Goal: Register for event/course

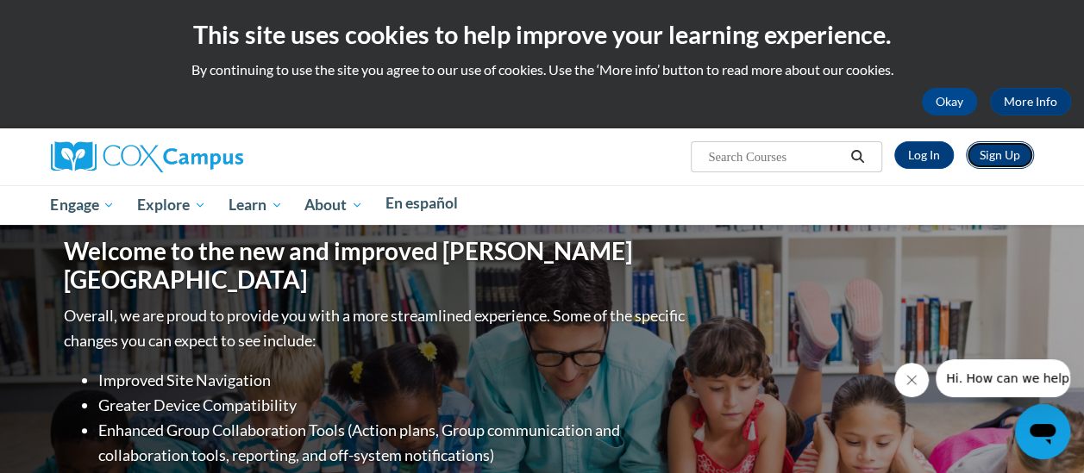
click at [969, 141] on link "Sign Up" at bounding box center [1000, 155] width 68 height 28
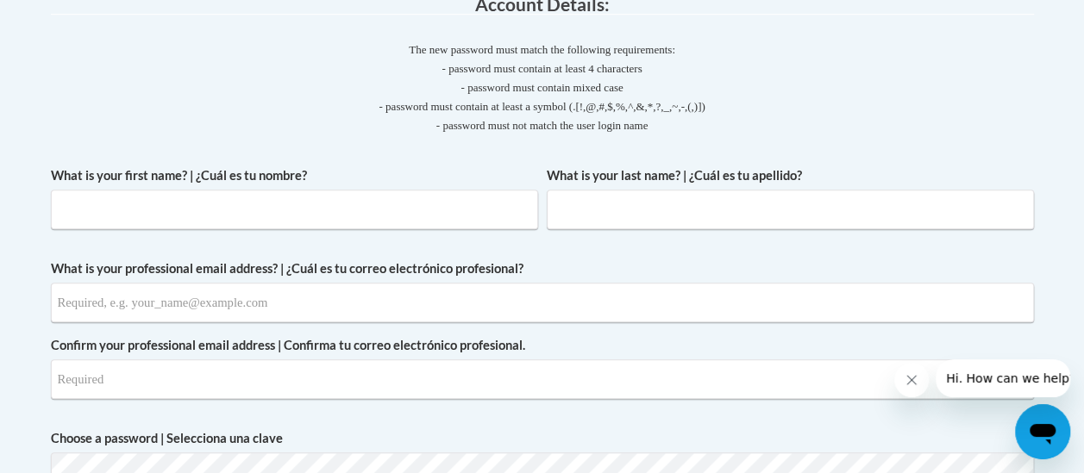
scroll to position [459, 0]
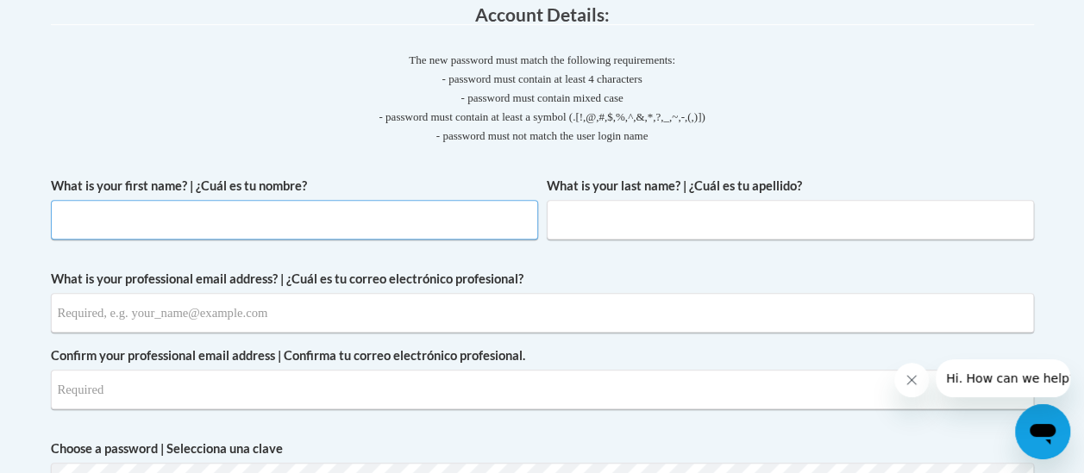
click at [414, 200] on input "What is your first name? | ¿Cuál es tu nombre?" at bounding box center [294, 220] width 487 height 40
type input "R"
type input "Toria"
type input "Randle"
type input "toria.randle@students.cau.edu"
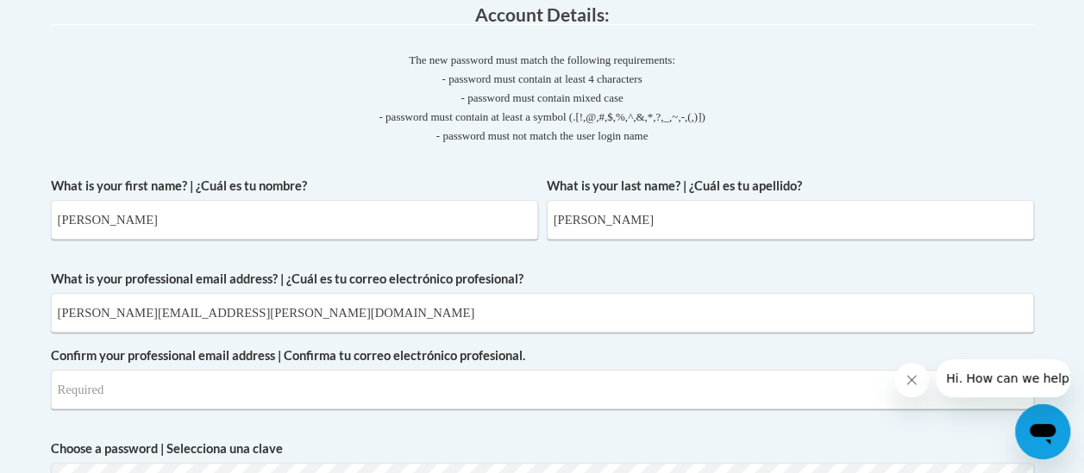
type input "toria.randle@students.cau.edu"
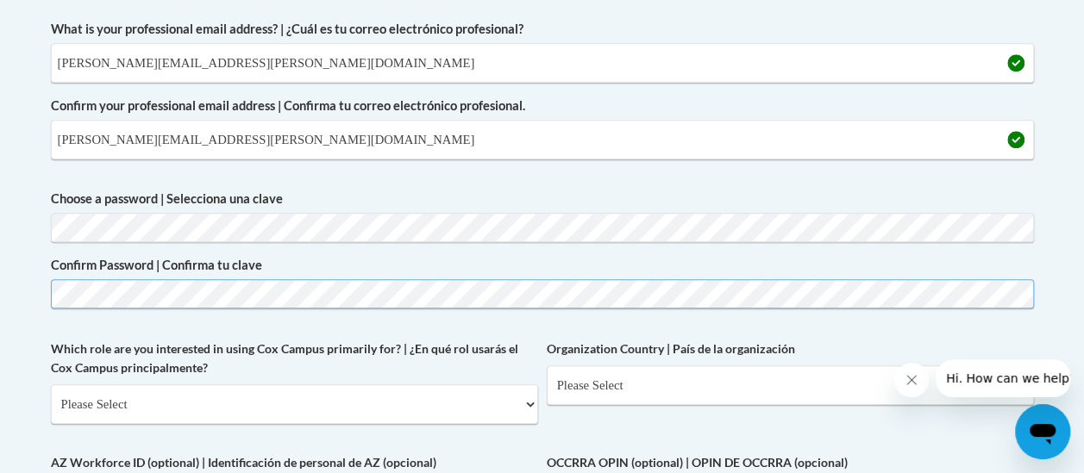
scroll to position [740, 0]
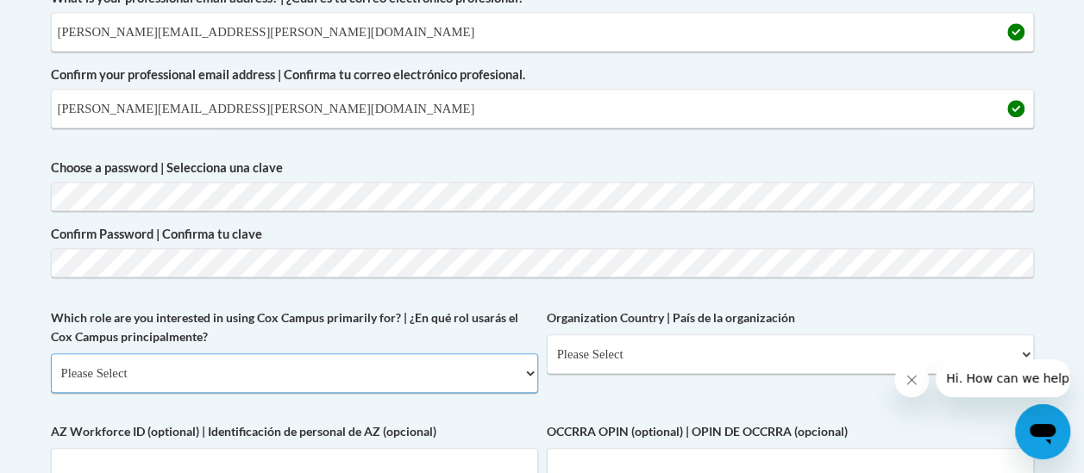
click at [198, 353] on select "Please Select College/University | Colegio/Universidad Community/Nonprofit Part…" at bounding box center [294, 373] width 487 height 40
select select "5a18ea06-2b54-4451-96f2-d152daf9eac5"
click at [51, 353] on select "Please Select College/University | Colegio/Universidad Community/Nonprofit Part…" at bounding box center [294, 373] width 487 height 40
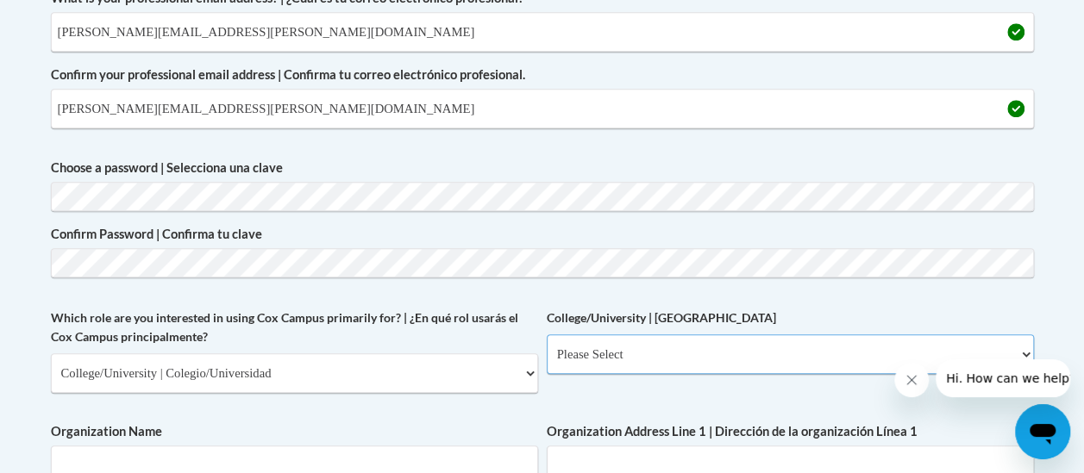
click at [547, 334] on select "Please Select College/University Staff | Empleado universitario College/Univers…" at bounding box center [790, 354] width 487 height 40
select select "99b32b07-cffc-426c-8bf6-0cd77760d84b"
click at [547, 334] on select "Please Select College/University Staff | Empleado universitario College/Univers…" at bounding box center [790, 354] width 487 height 40
click at [137, 446] on input "Organization Name" at bounding box center [294, 466] width 487 height 40
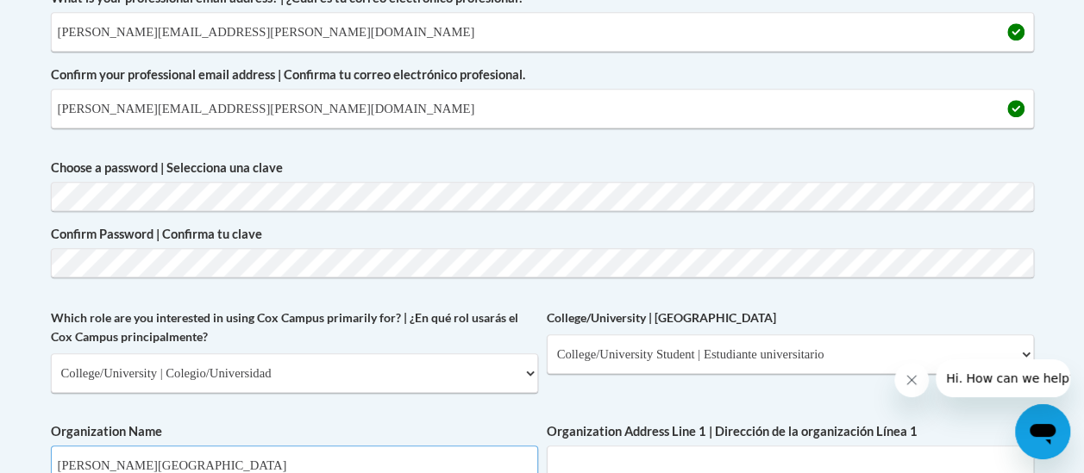
type input "Clark Atlanta University"
click at [547, 446] on input "Organization Address Line 1 | Dirección de la organización Línea 1" at bounding box center [790, 466] width 487 height 40
click at [547, 422] on span "Organization Address Line 1 | Dirección de la organización Línea 1" at bounding box center [790, 453] width 487 height 63
click at [547, 446] on input "Organization Address Line 1 | Dirección de la organización Línea 1" at bounding box center [790, 466] width 487 height 40
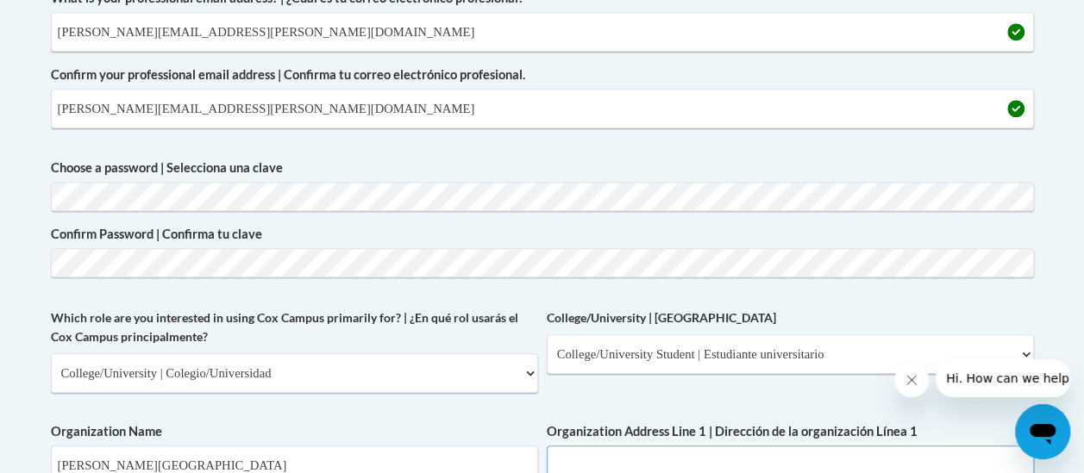
paste input "223 James P Brawley Drive, S.W., Atlanta, Georgia 30314-4391"
click at [547, 446] on input "223 James P Brawley Drive, S.W., Atlanta, Georgia 30314-4391" at bounding box center [790, 466] width 487 height 40
drag, startPoint x: 247, startPoint y: 423, endPoint x: 440, endPoint y: 405, distance: 194.0
click at [547, 422] on span "Organization Address Line 1 | Dirección de la organización Línea 1 223 James P …" at bounding box center [790, 453] width 487 height 63
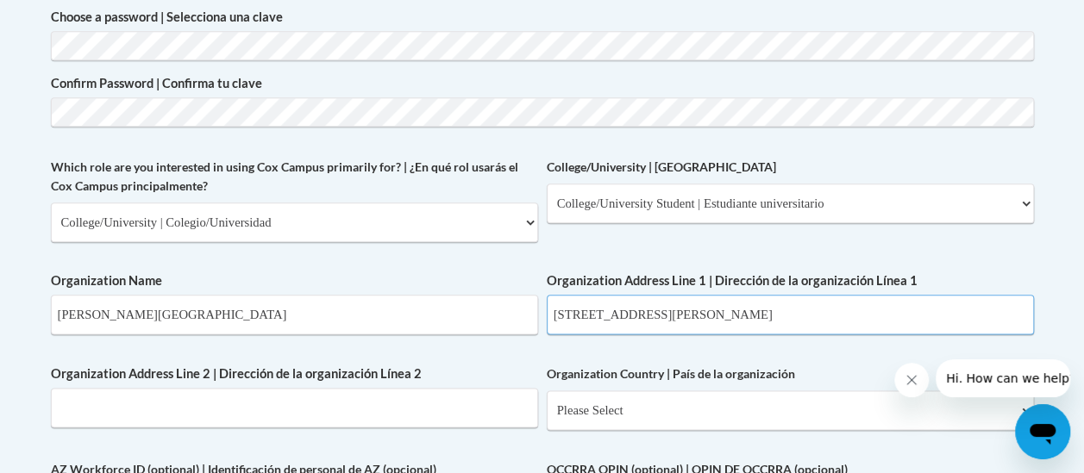
scroll to position [902, 0]
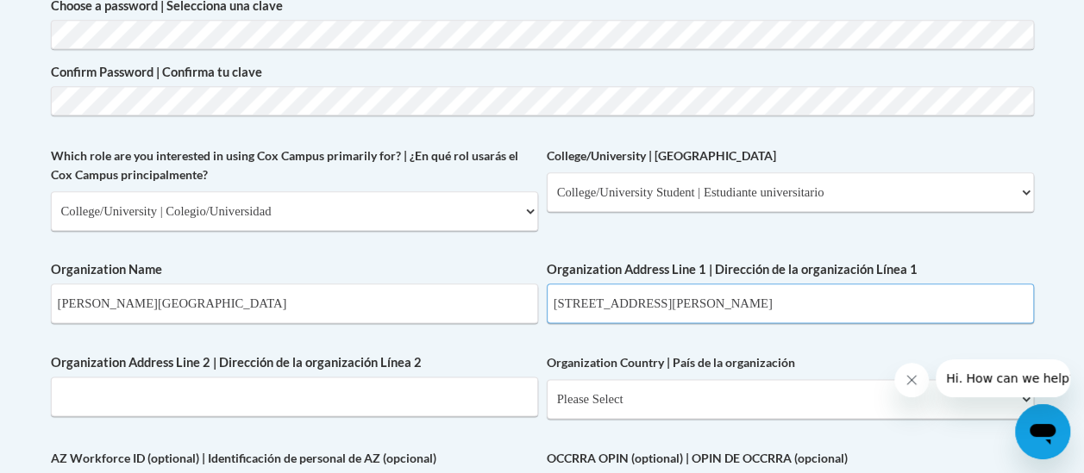
type input "223 James P Brawley Drive, S.W."
click at [547, 379] on select "Please Select United States | Estados Unidos Outside of the United States | Fue…" at bounding box center [790, 399] width 487 height 40
select select "ad49bcad-a171-4b2e-b99c-48b446064914"
click at [547, 379] on select "Please Select United States | Estados Unidos Outside of the United States | Fue…" at bounding box center [790, 399] width 487 height 40
select select
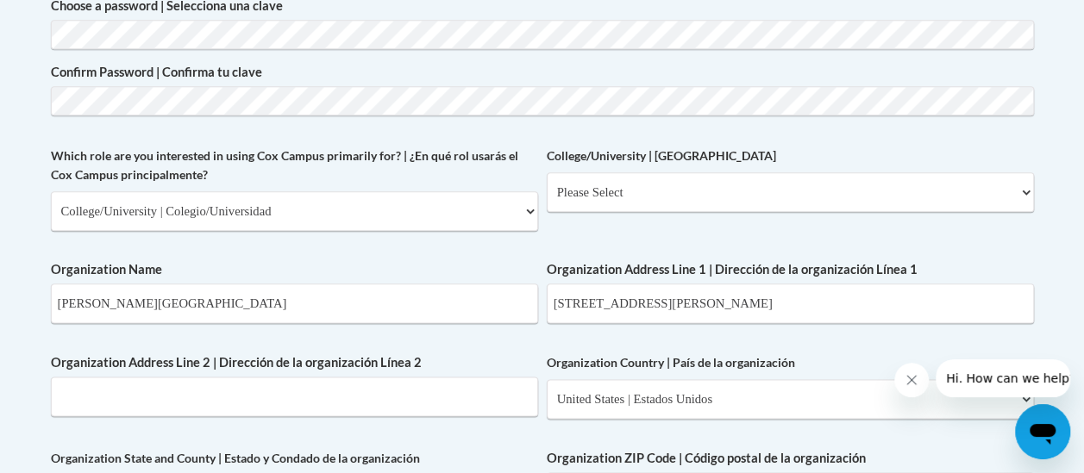
select select "Georgia"
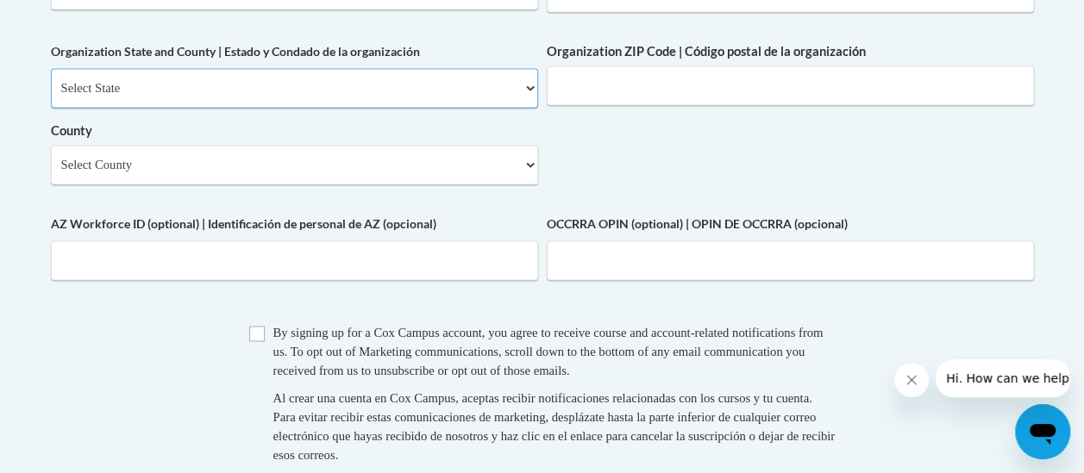
scroll to position [1331, 0]
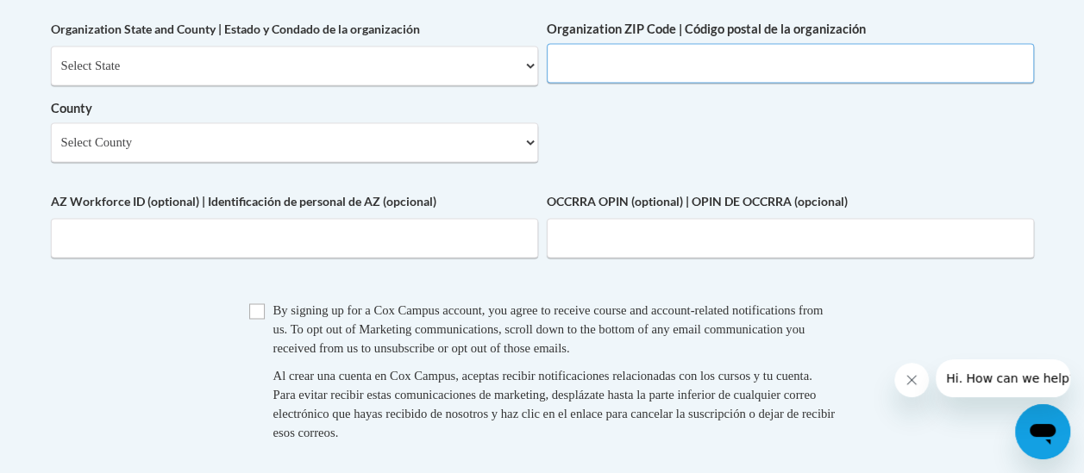
click at [547, 83] on input "Organization ZIP Code | Código postal de la organización" at bounding box center [790, 63] width 487 height 40
paste input "Atlanta, Georgia 30314-4391"
drag, startPoint x: 152, startPoint y: 138, endPoint x: 31, endPoint y: 148, distance: 121.1
type input "30314-4391"
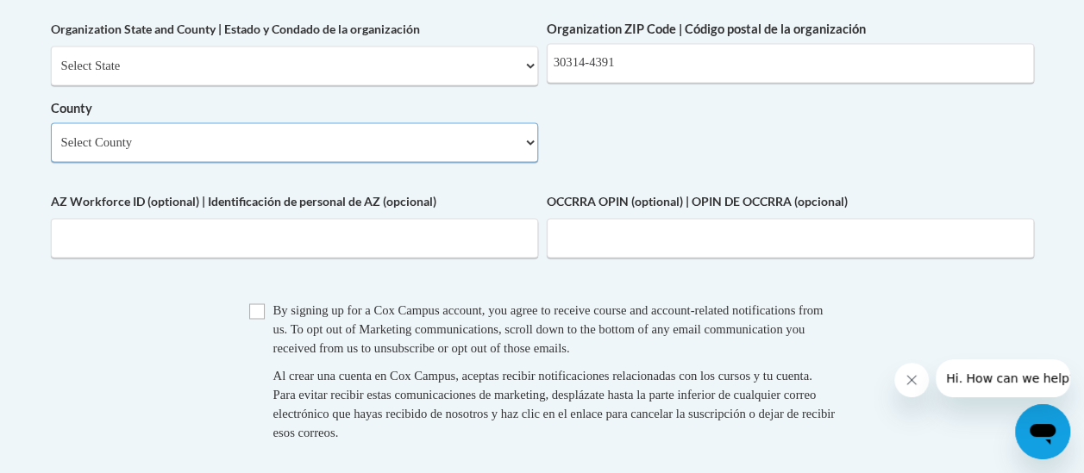
click at [145, 122] on select "Select County Appling Atkinson Bacon Baker Baldwin Banks Barrow Bartow Ben Hill…" at bounding box center [294, 142] width 487 height 40
click at [346, 122] on select "Select County Appling Atkinson Bacon Baker Baldwin Banks Barrow Bartow Ben Hill…" at bounding box center [294, 142] width 487 height 40
select select "Fulton"
click at [51, 122] on select "Select County Appling Atkinson Bacon Baker Baldwin Banks Barrow Bartow Ben Hill…" at bounding box center [294, 142] width 487 height 40
click at [61, 300] on div "Checkbox By signing up for a Cox Campus account, you agree to receive course an…" at bounding box center [542, 379] width 983 height 159
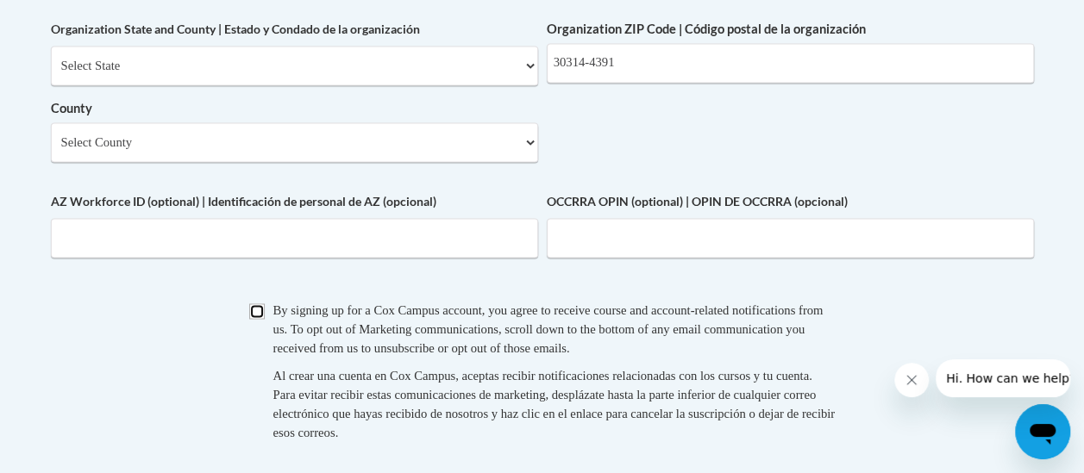
click at [249, 303] on input "Checkbox" at bounding box center [257, 311] width 16 height 16
checkbox input "true"
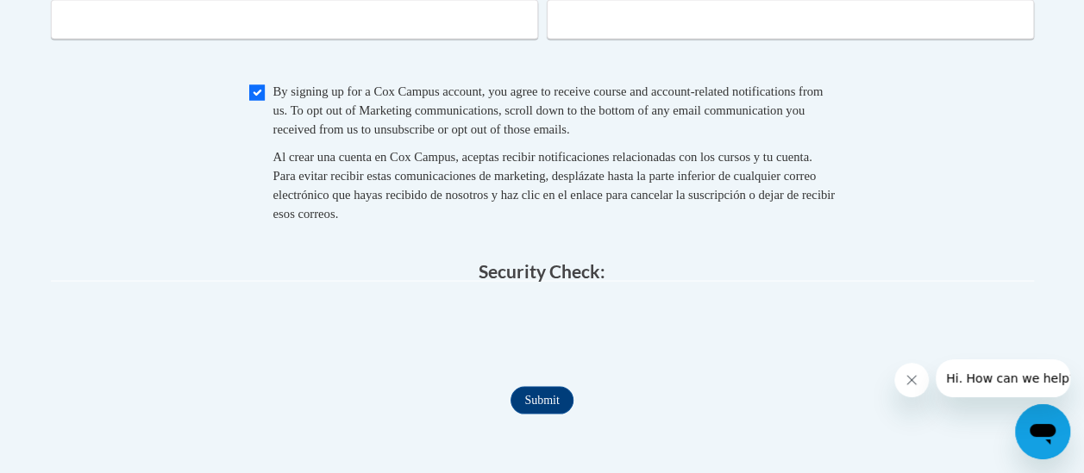
scroll to position [1496, 0]
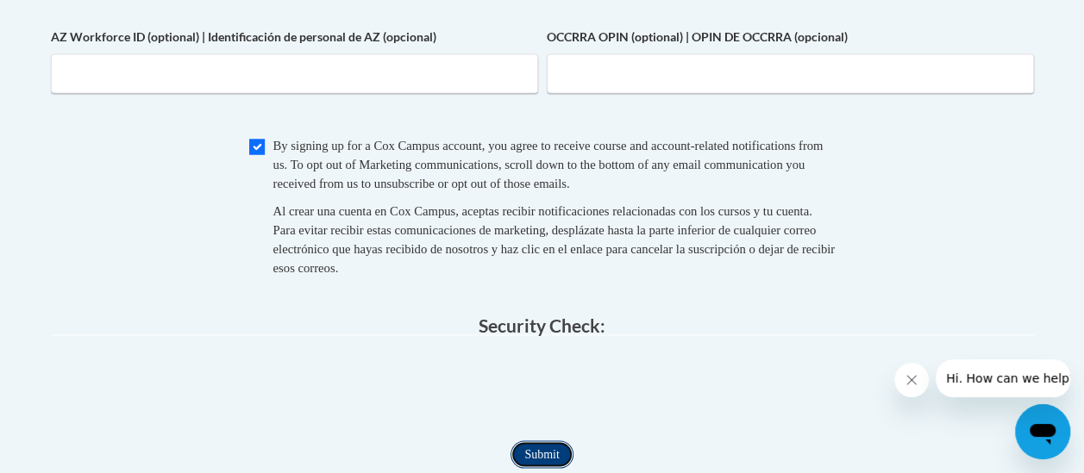
click at [510, 441] on input "Submit" at bounding box center [541, 455] width 62 height 28
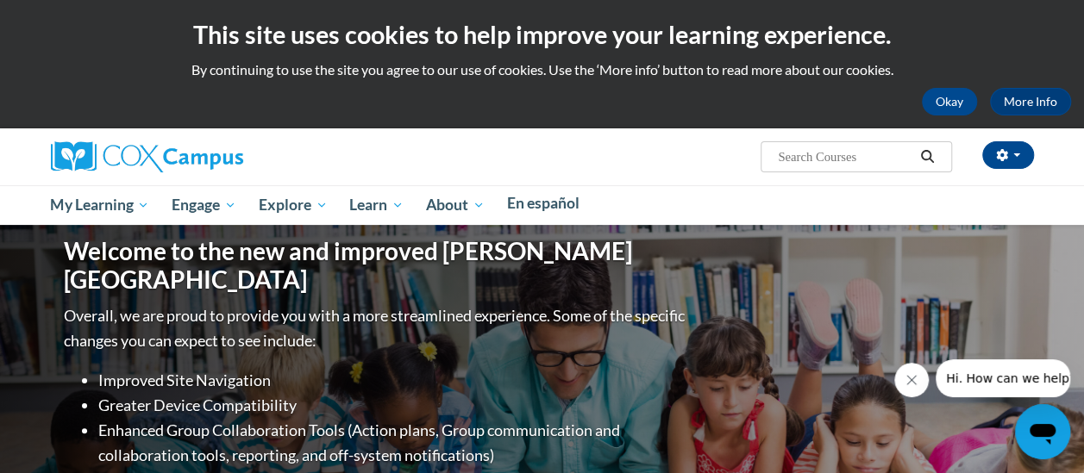
click at [914, 147] on input "Search..." at bounding box center [845, 157] width 138 height 21
type input "early literacy"
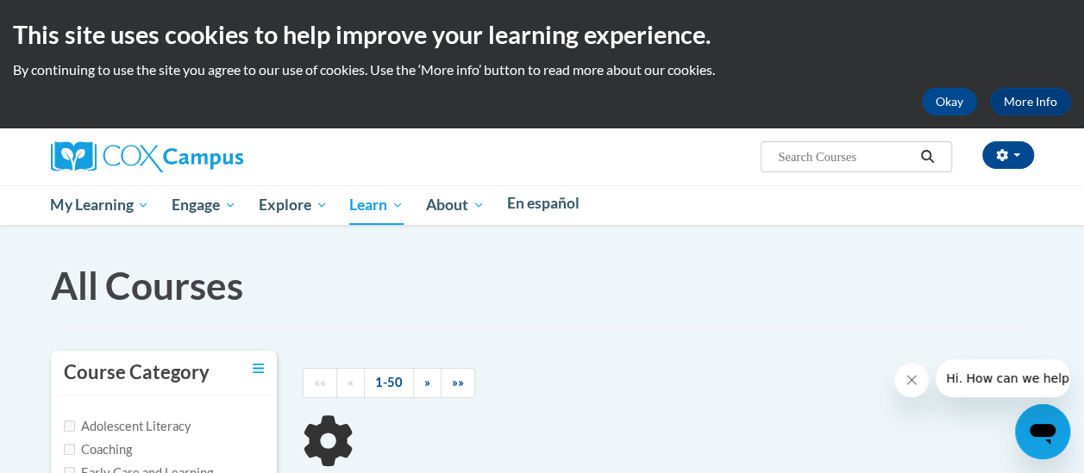
type input "early literacy"
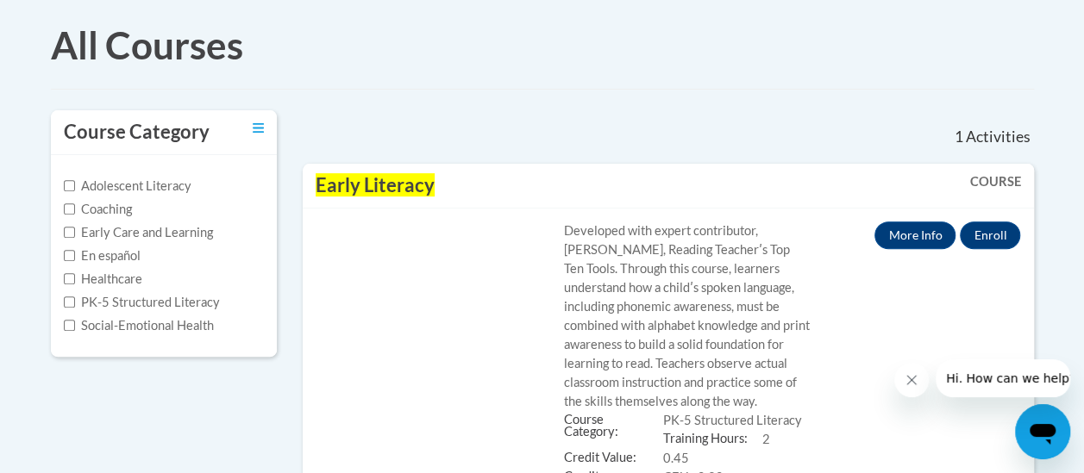
scroll to position [260, 0]
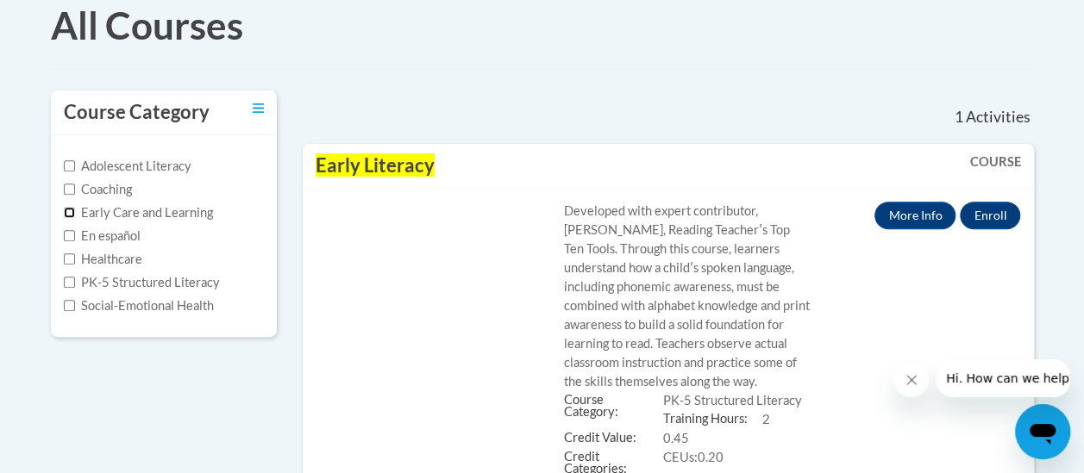
click at [64, 218] on input "Early Care and Learning" at bounding box center [69, 212] width 11 height 11
checkbox input "true"
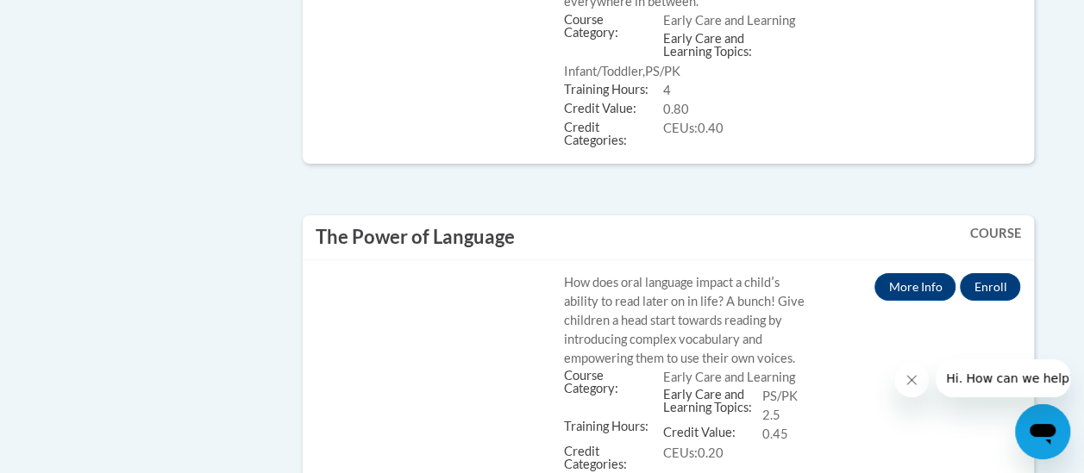
scroll to position [6030, 0]
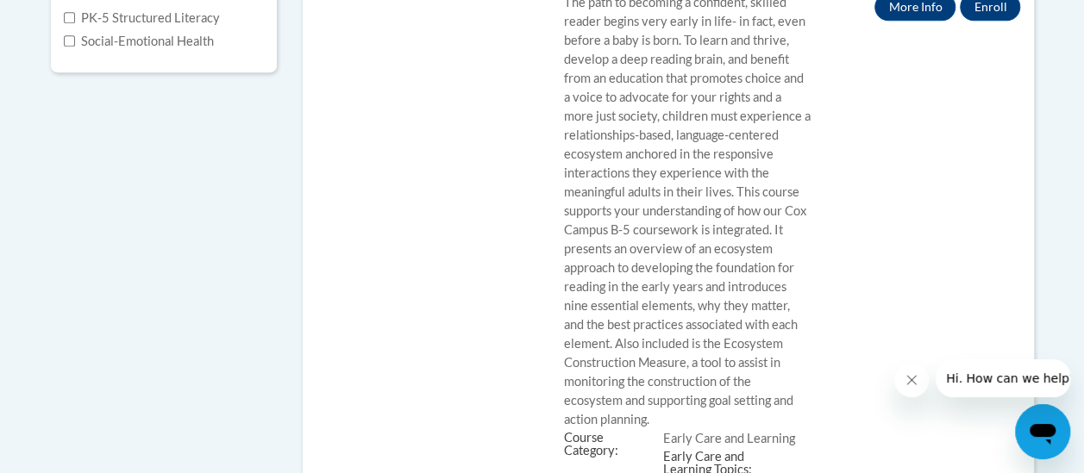
scroll to position [504, 0]
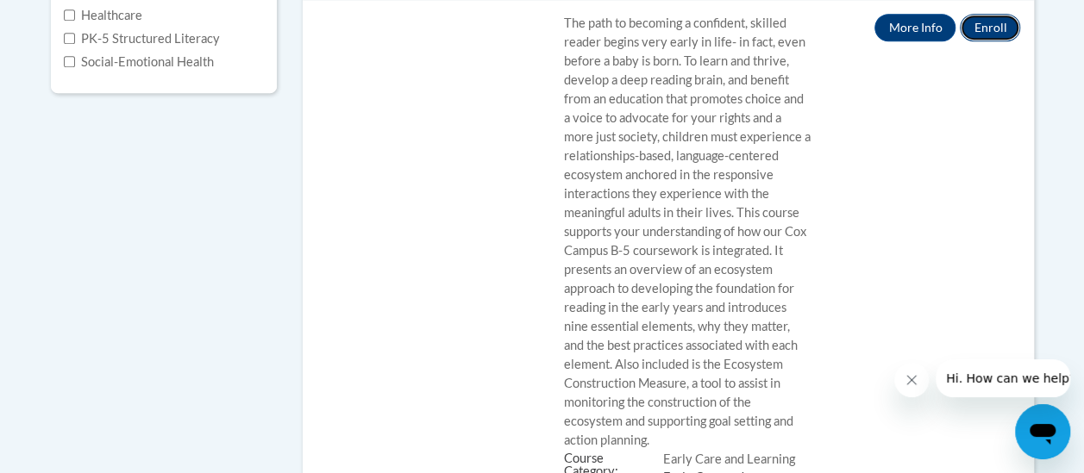
click at [990, 41] on button "Enroll" at bounding box center [990, 28] width 60 height 28
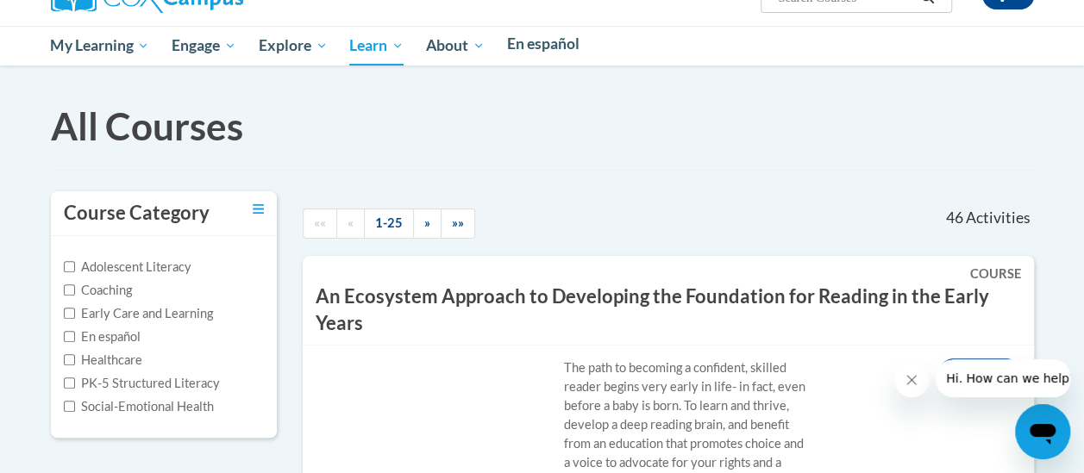
scroll to position [307, 0]
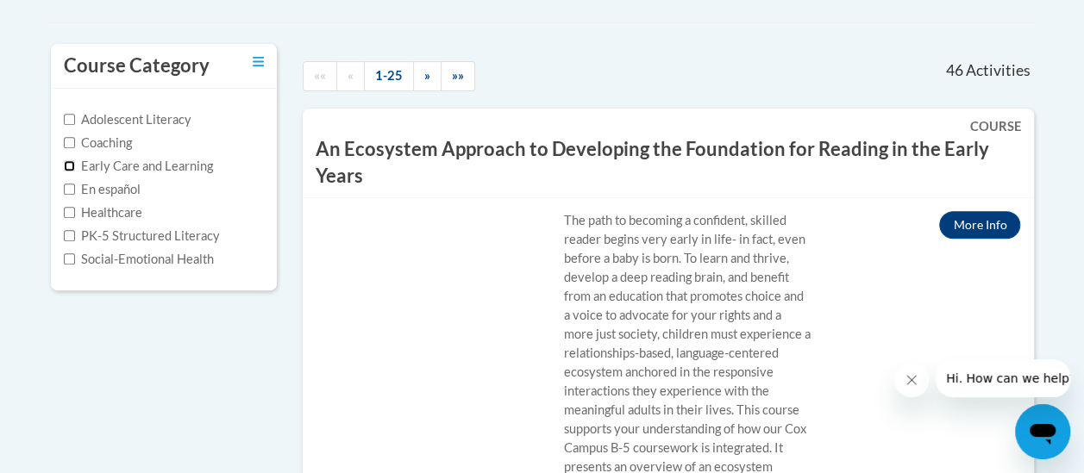
click at [64, 172] on input "Early Care and Learning" at bounding box center [69, 165] width 11 height 11
checkbox input "true"
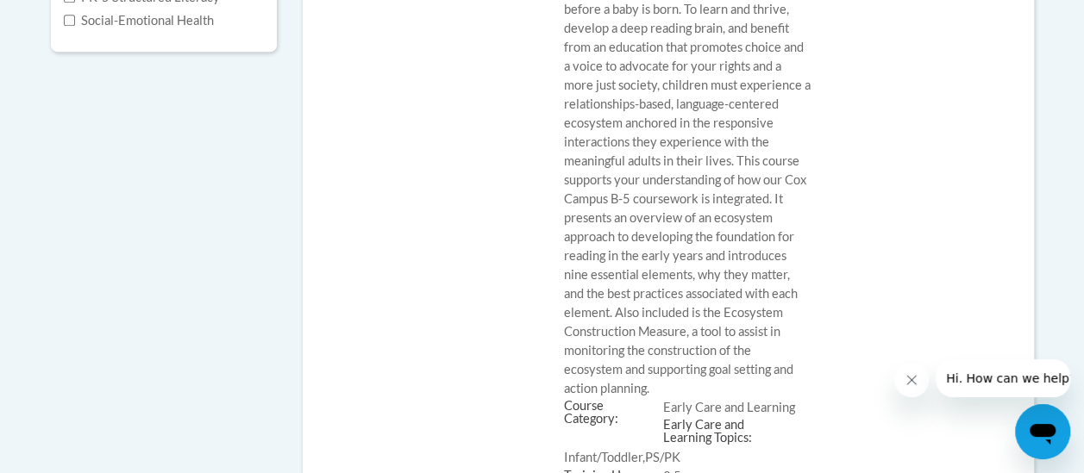
scroll to position [0, 0]
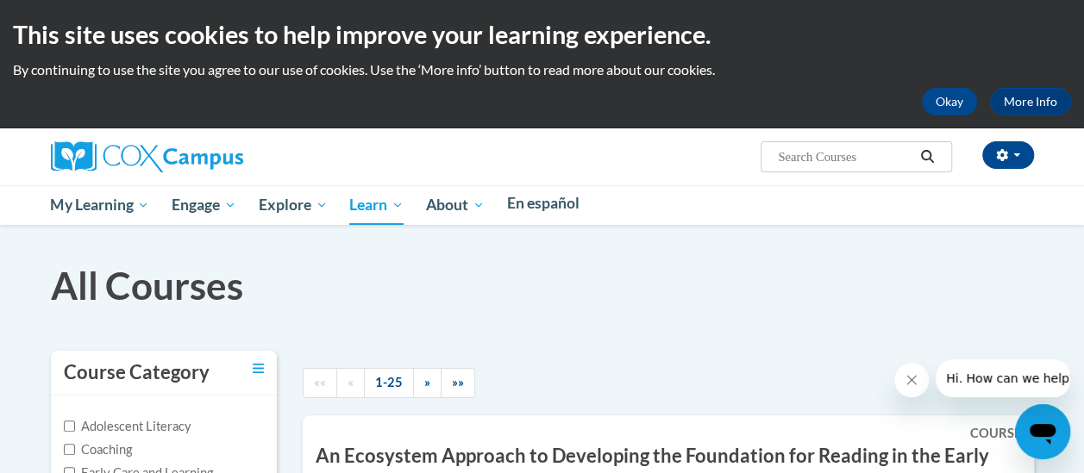
click at [891, 153] on input "Search..." at bounding box center [845, 157] width 138 height 21
type input "a"
type input "sy"
click at [0, 0] on link "All Courses" at bounding box center [0, 0] width 0 height 0
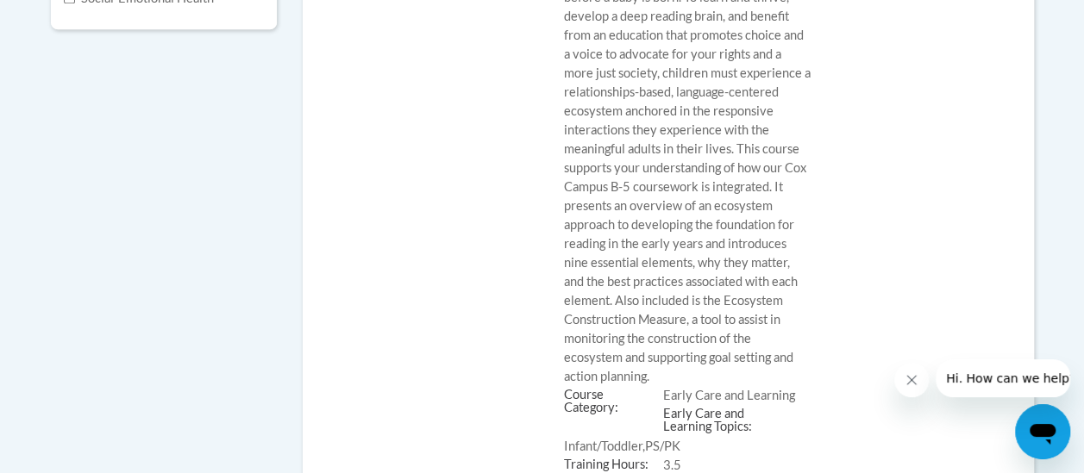
scroll to position [463, 0]
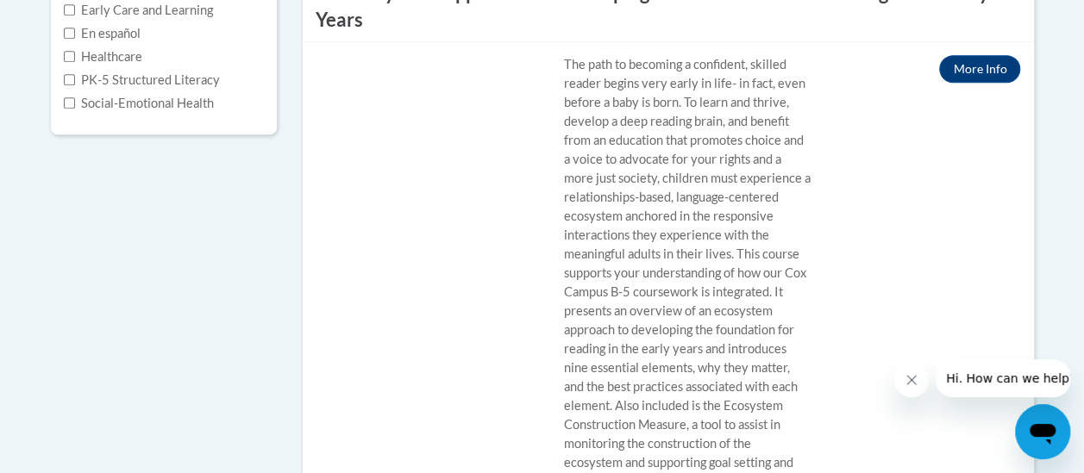
click at [0, 0] on button "Open" at bounding box center [0, 0] width 0 height 0
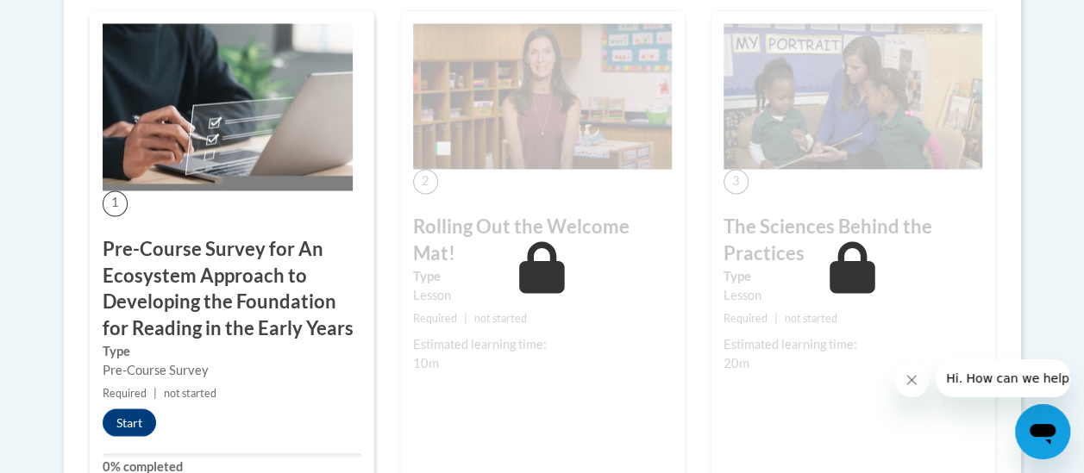
scroll to position [1510, 0]
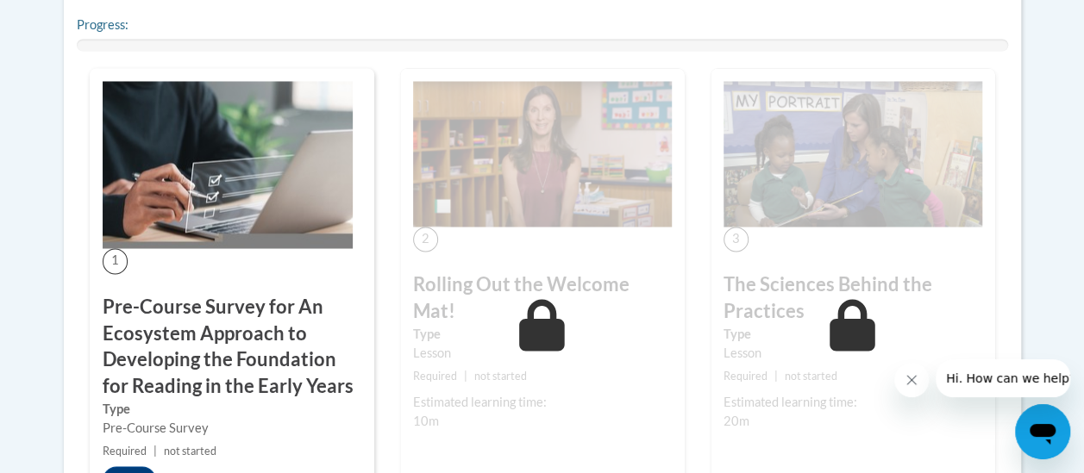
click at [222, 238] on img at bounding box center [228, 164] width 250 height 167
click at [185, 328] on div "1 Pre-Course Survey for An Ecosystem Approach to Developing the Foundation for …" at bounding box center [232, 309] width 284 height 483
click at [254, 391] on h3 "Pre-Course Survey for An Ecosystem Approach to Developing the Foundation for Re…" at bounding box center [232, 346] width 259 height 106
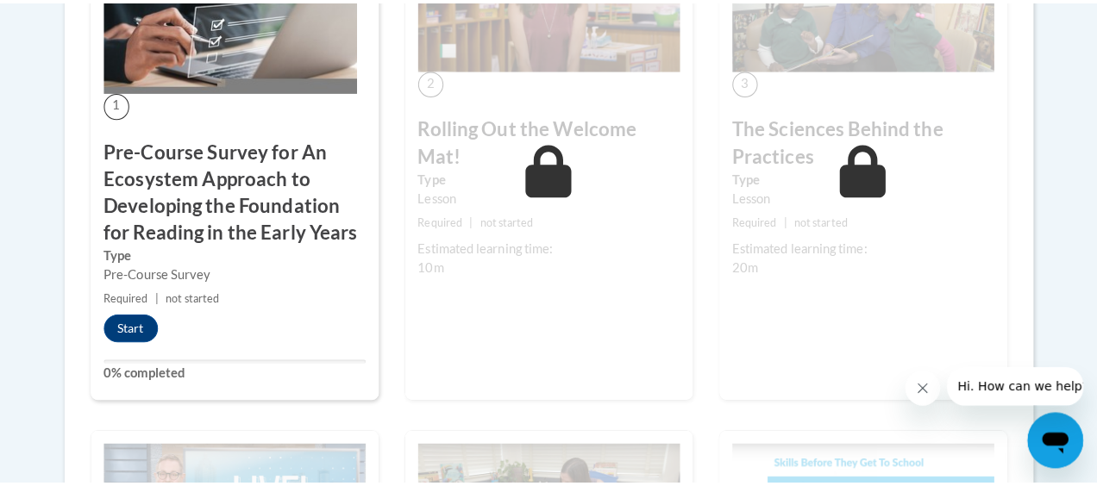
scroll to position [1726, 0]
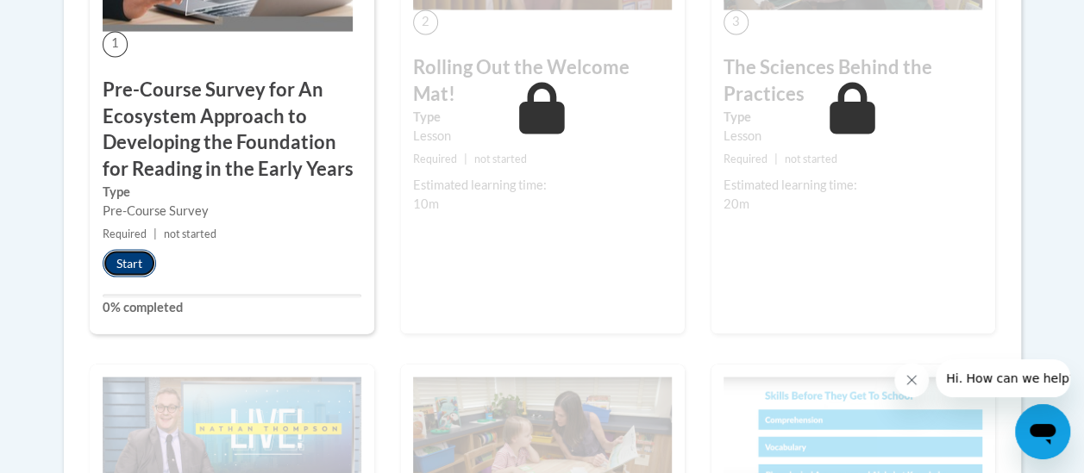
click at [156, 278] on button "Start" at bounding box center [129, 264] width 53 height 28
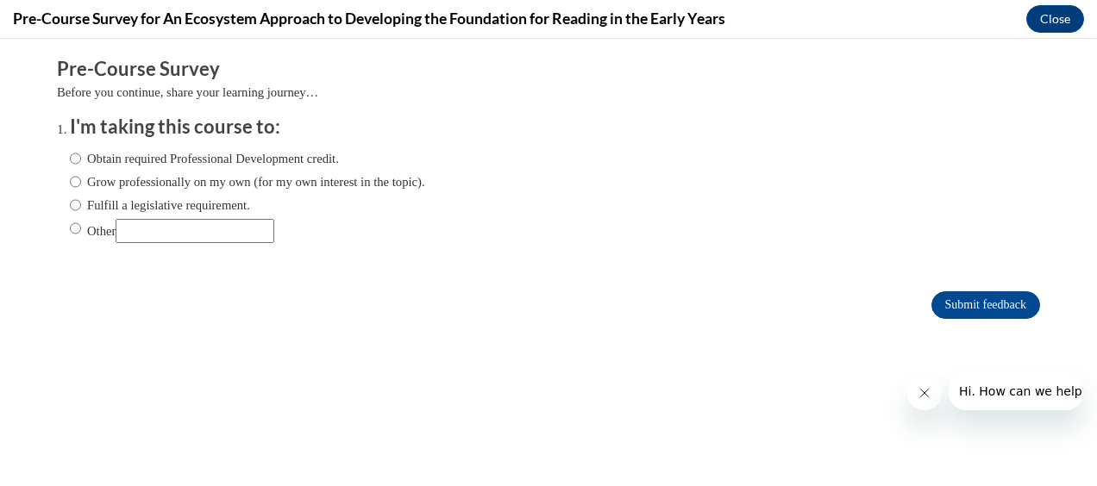
scroll to position [0, 0]
click at [834, 103] on html "Comments Pre-Course Survey Before you continue, share your learning journey… I'…" at bounding box center [548, 262] width 1097 height 447
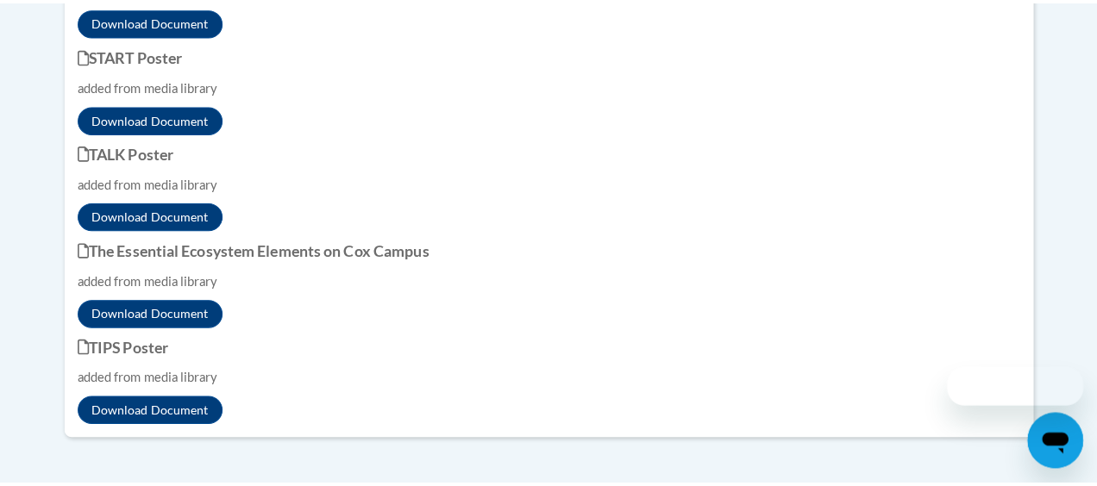
scroll to position [1726, 0]
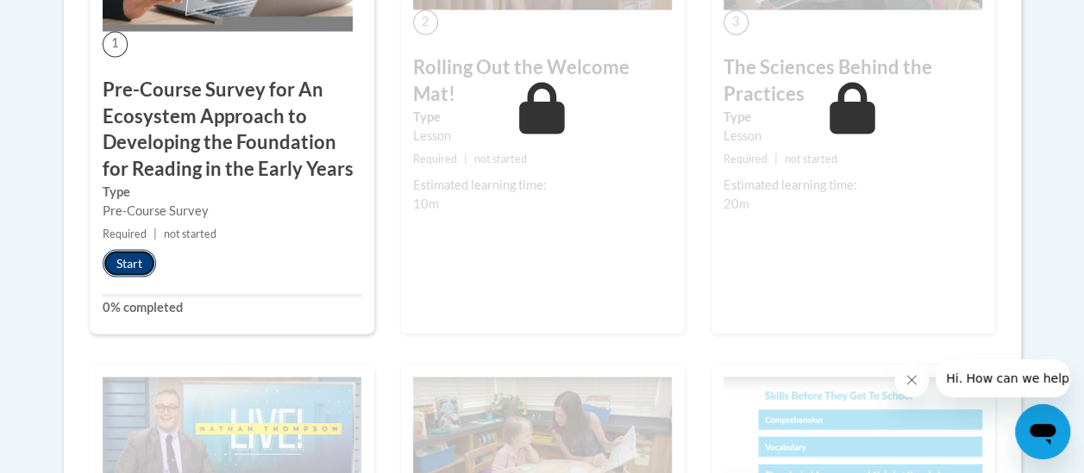
click at [156, 278] on button "Start" at bounding box center [129, 264] width 53 height 28
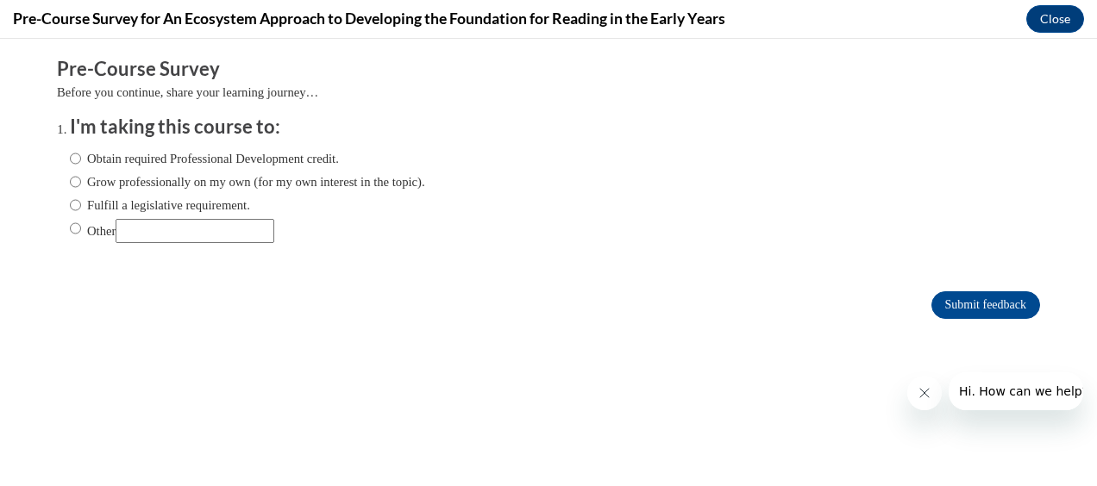
scroll to position [0, 0]
click at [925, 399] on icon "Close message from company" at bounding box center [923, 393] width 14 height 14
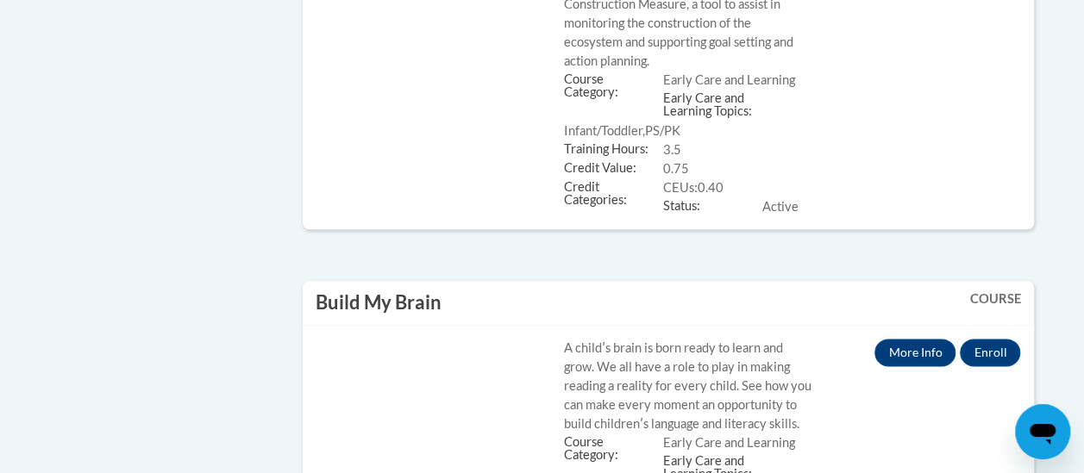
scroll to position [905, 0]
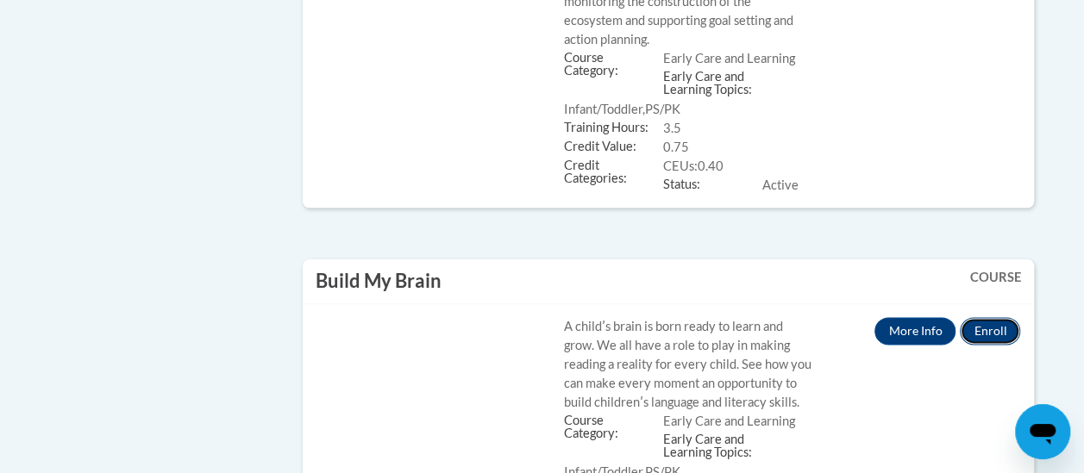
click at [997, 317] on button "Enroll" at bounding box center [990, 331] width 60 height 28
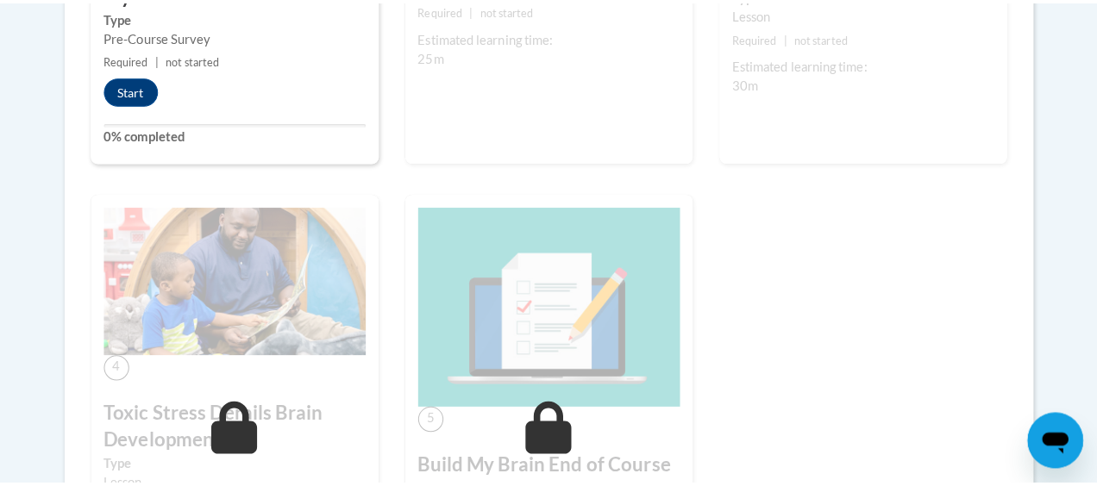
scroll to position [1628, 0]
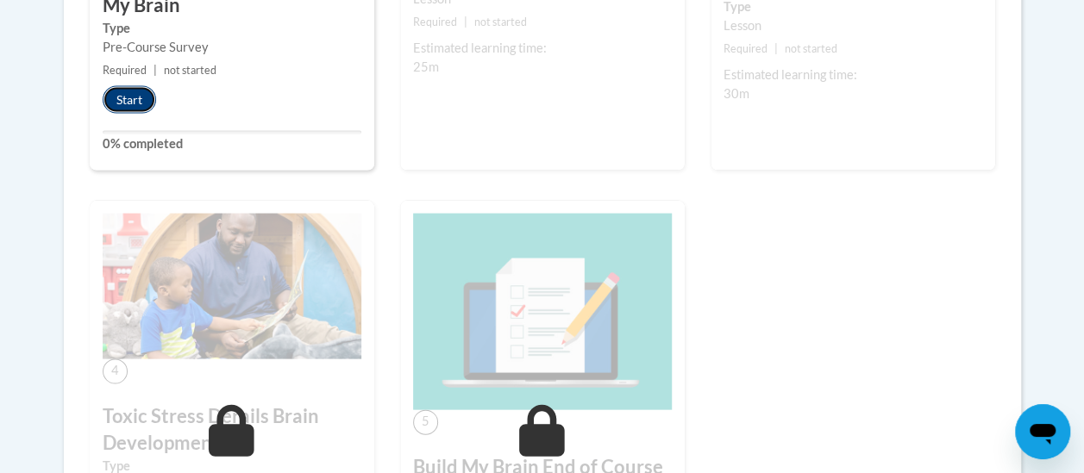
click at [156, 114] on button "Start" at bounding box center [129, 100] width 53 height 28
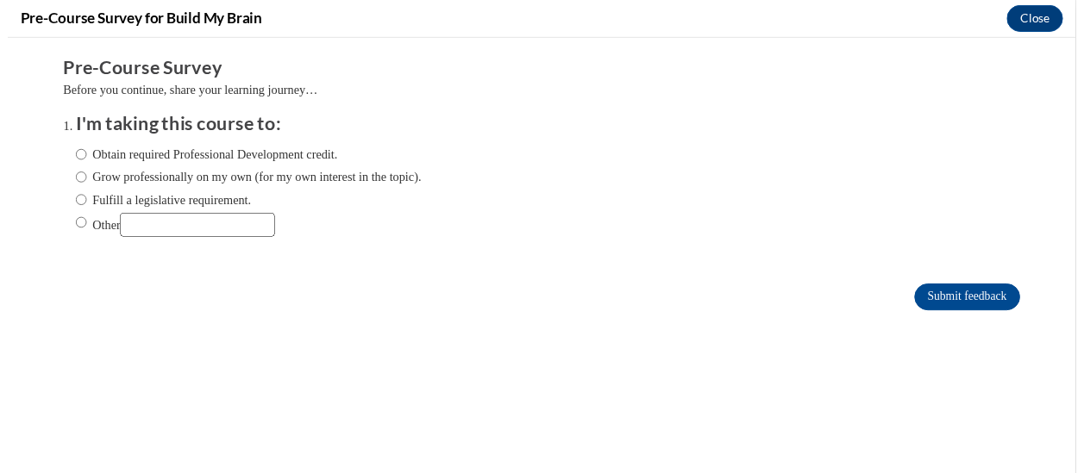
scroll to position [0, 0]
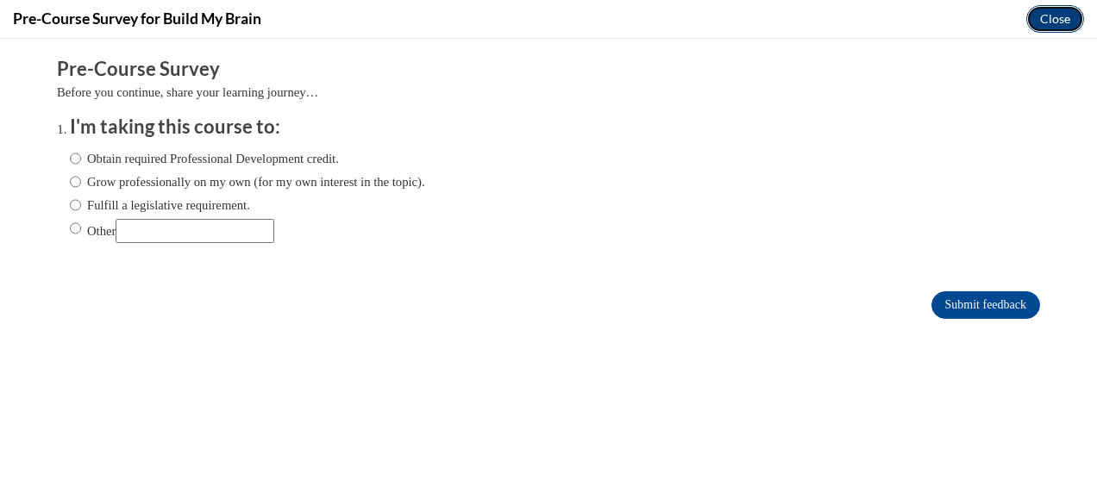
click at [1053, 30] on button "Close" at bounding box center [1055, 19] width 58 height 28
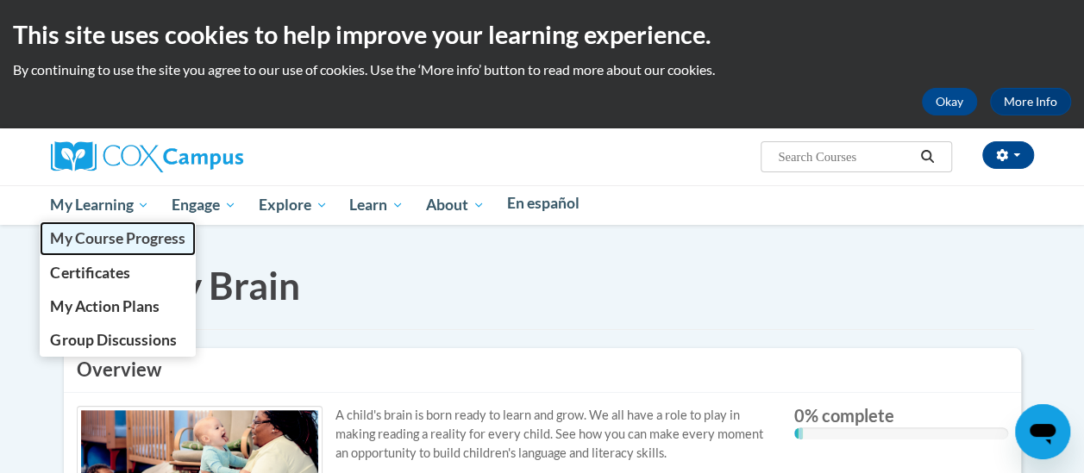
click at [179, 229] on span "My Course Progress" at bounding box center [117, 238] width 134 height 18
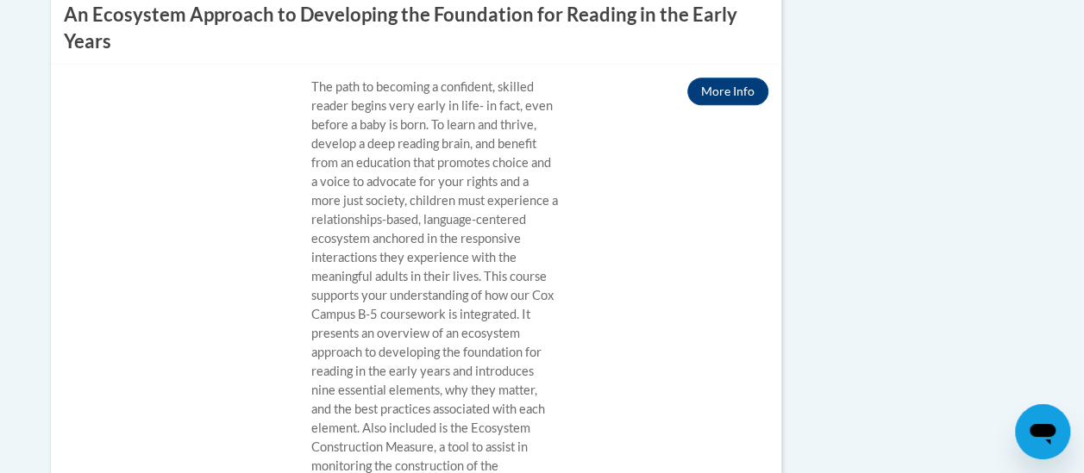
scroll to position [775, 0]
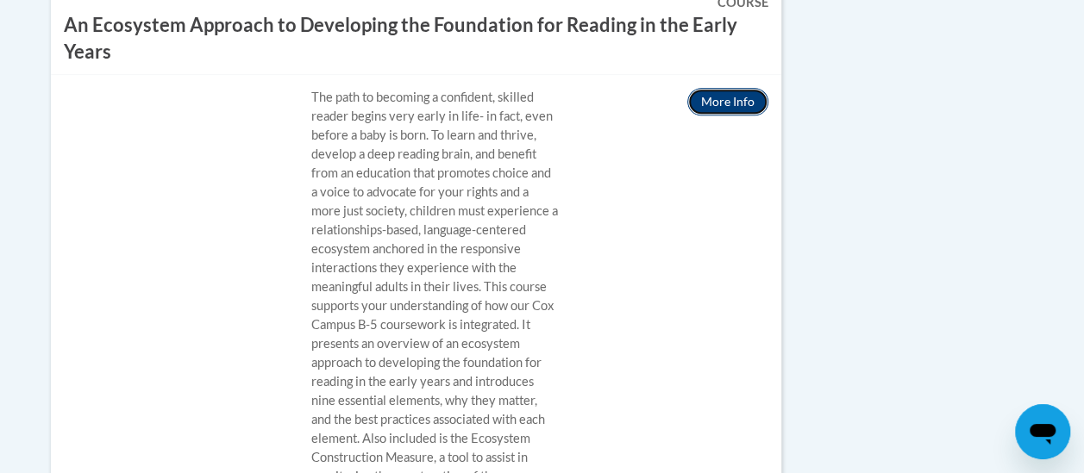
click at [689, 116] on link "More Info" at bounding box center [727, 102] width 81 height 28
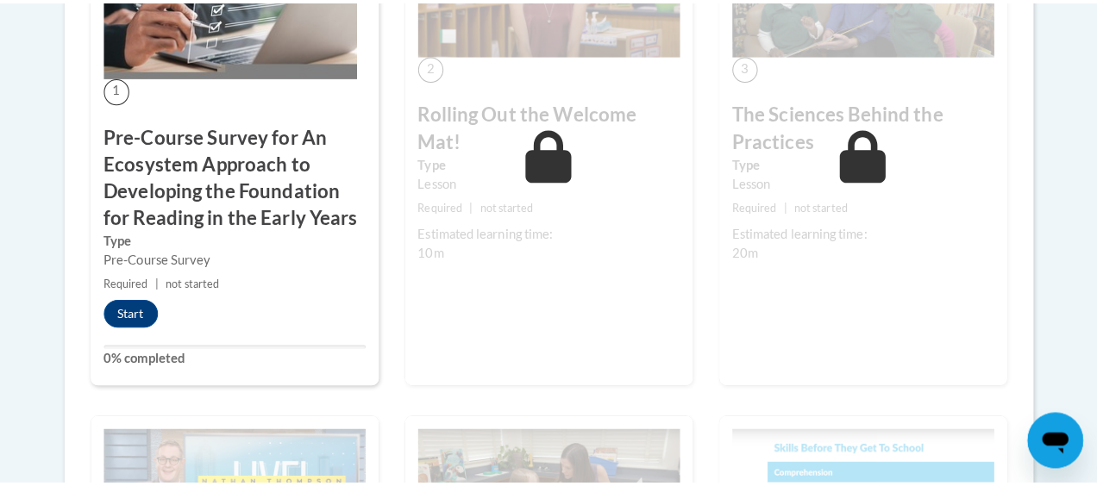
scroll to position [1697, 0]
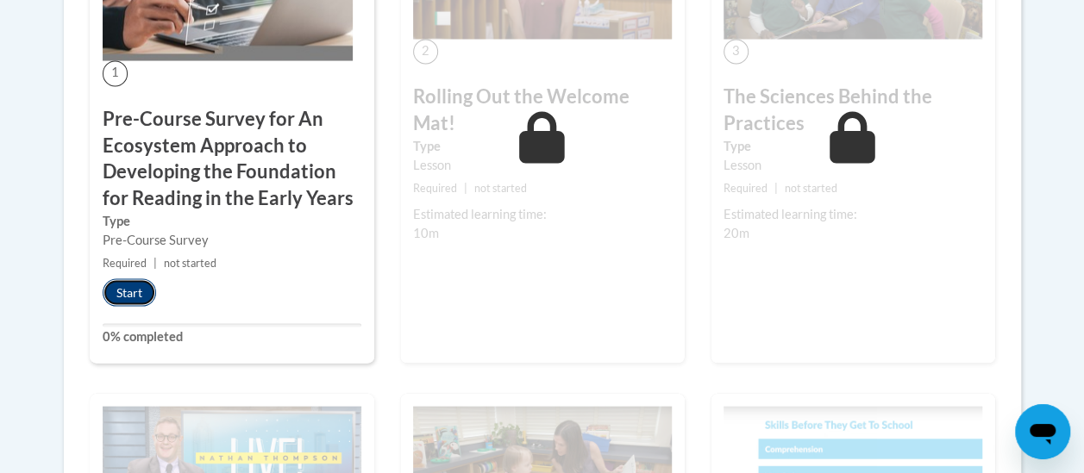
click at [156, 307] on button "Start" at bounding box center [129, 293] width 53 height 28
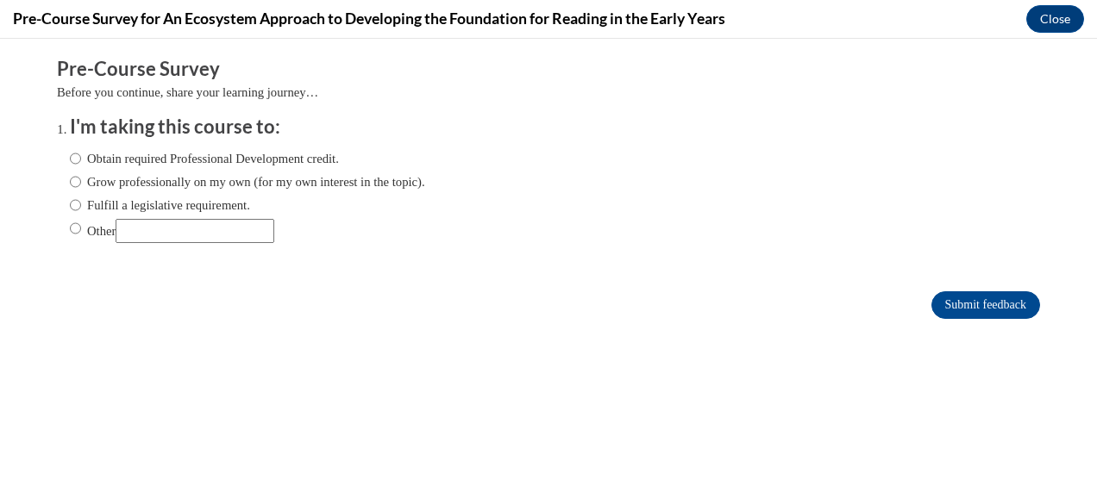
scroll to position [0, 0]
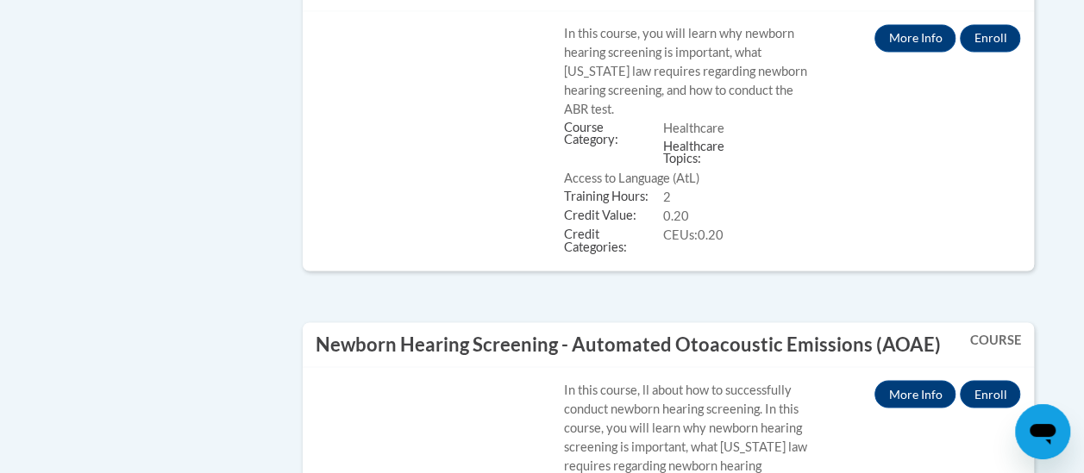
scroll to position [7816, 0]
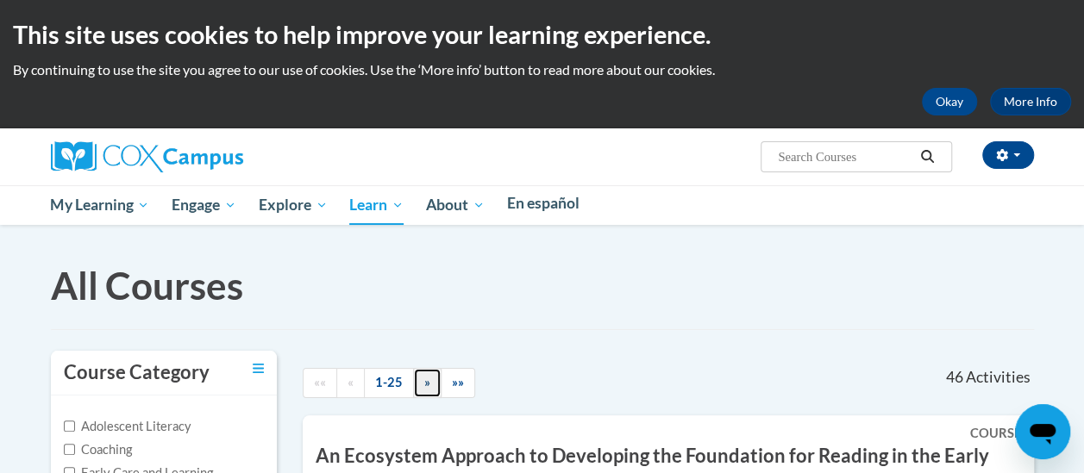
click at [418, 398] on link "»" at bounding box center [427, 383] width 28 height 30
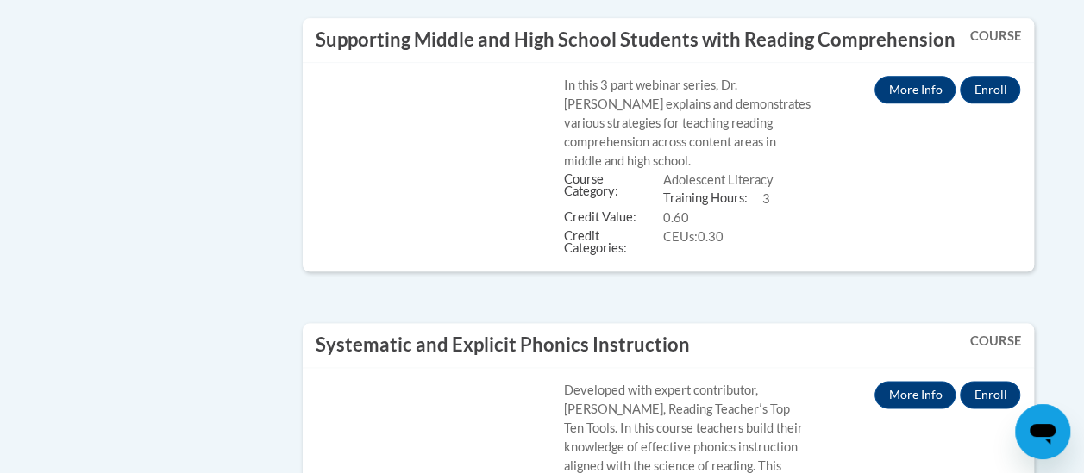
scroll to position [4205, 0]
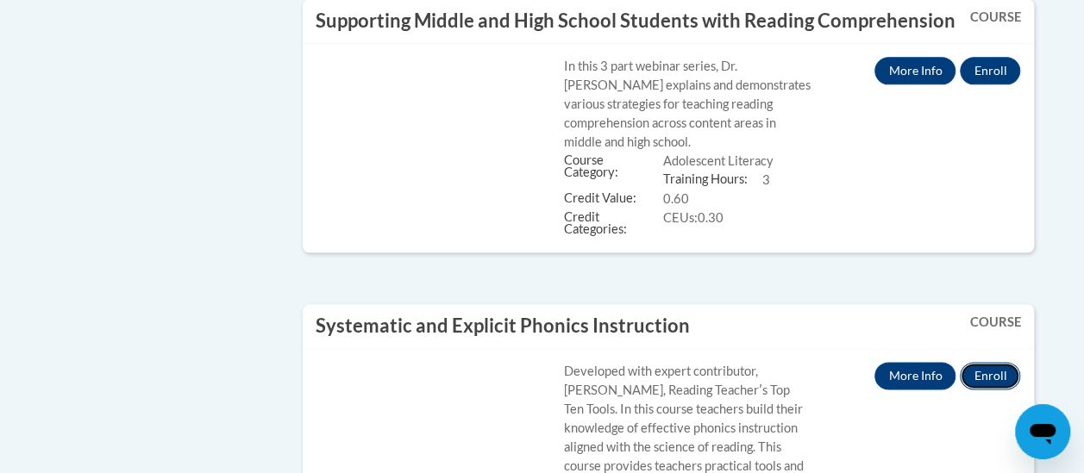
click at [990, 362] on button "Enroll" at bounding box center [990, 376] width 60 height 28
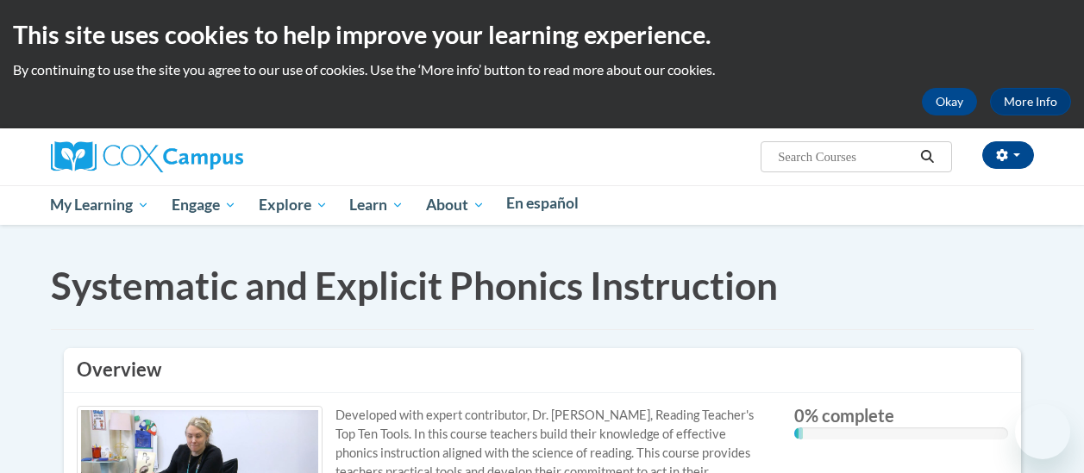
click at [1083, 107] on html "This site uses cookies to help improve your learning experience. By continuing …" at bounding box center [542, 236] width 1084 height 473
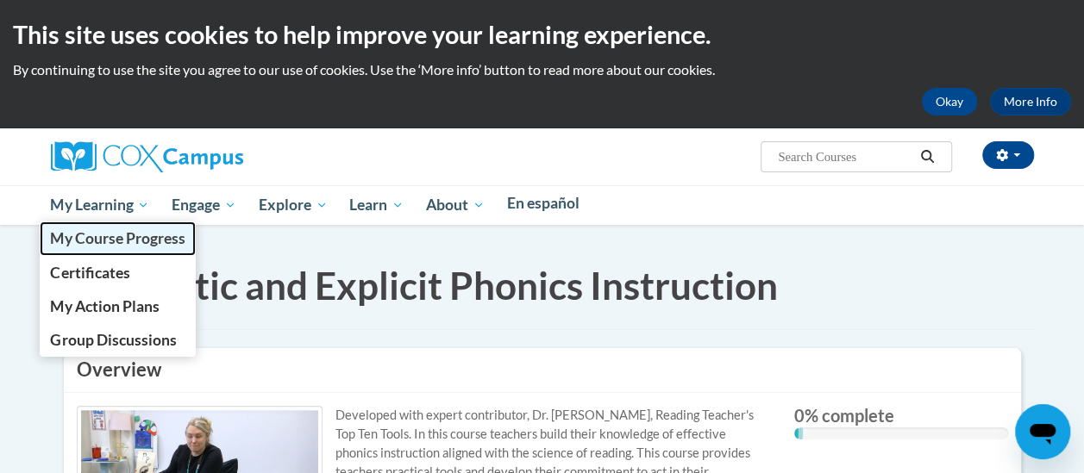
click at [181, 229] on span "My Course Progress" at bounding box center [117, 238] width 134 height 18
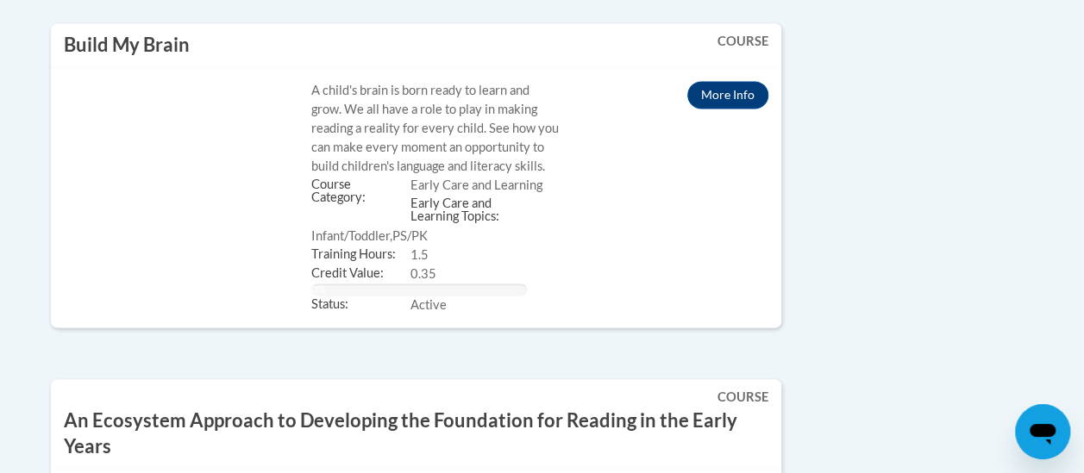
scroll to position [1223, 0]
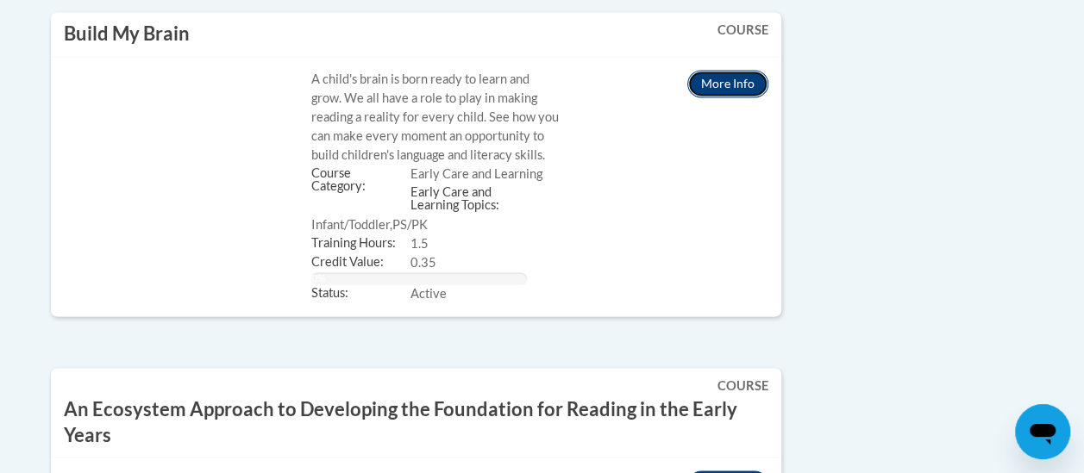
click at [687, 97] on link "More Info" at bounding box center [727, 84] width 81 height 28
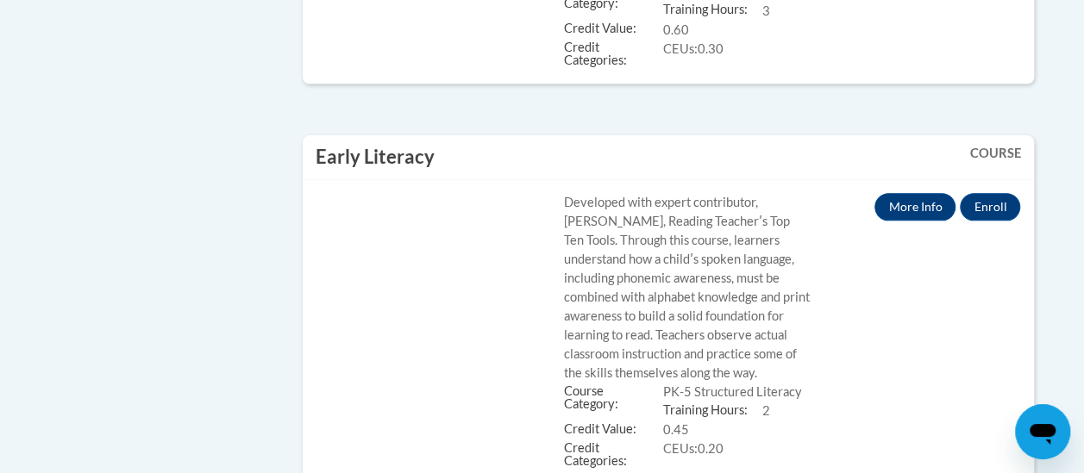
scroll to position [4085, 0]
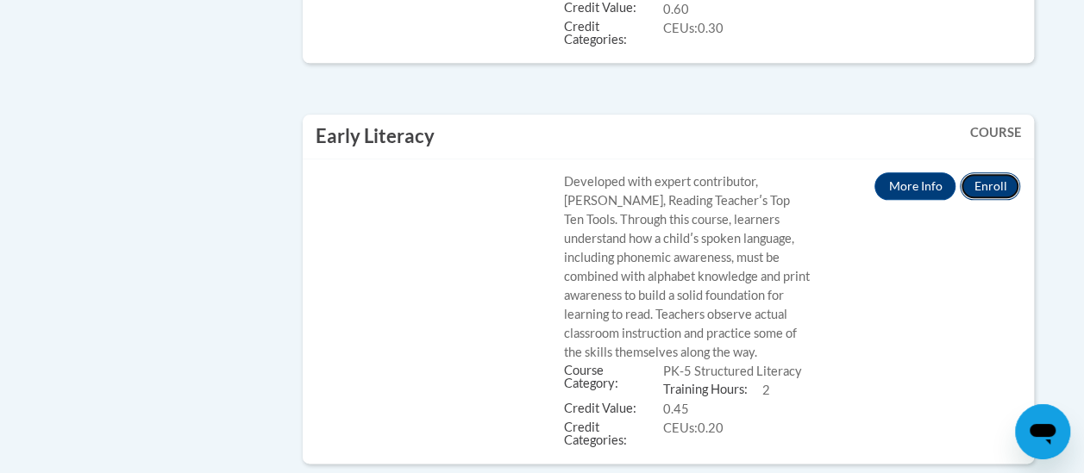
click at [992, 172] on button "Enroll" at bounding box center [990, 186] width 60 height 28
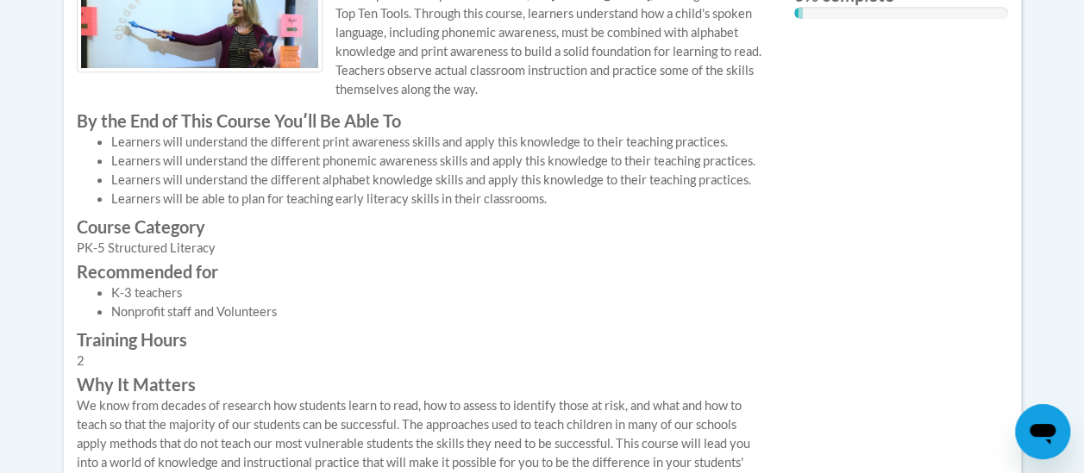
scroll to position [648, 0]
